Goal: Transaction & Acquisition: Purchase product/service

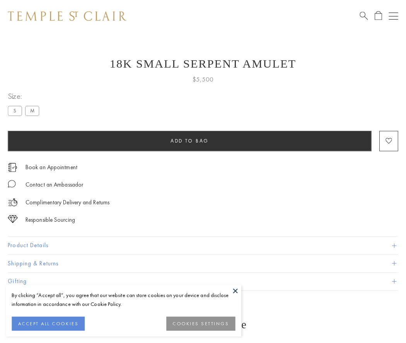
scroll to position [31, 0]
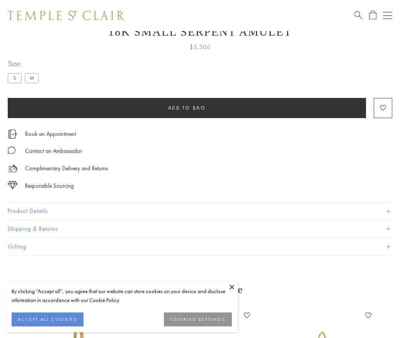
click at [187, 107] on span "Add to bag" at bounding box center [187, 107] width 38 height 7
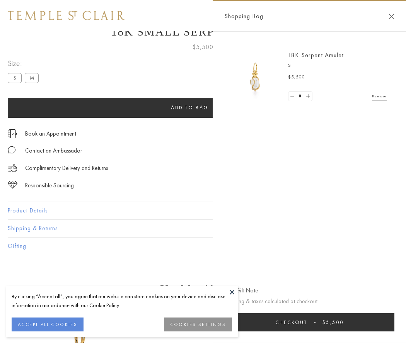
click at [309, 322] on button "Checkout $5,500" at bounding box center [309, 323] width 170 height 18
